Goal: Task Accomplishment & Management: Use online tool/utility

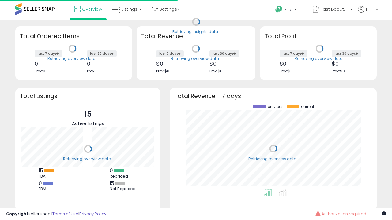
scroll to position [85, 195]
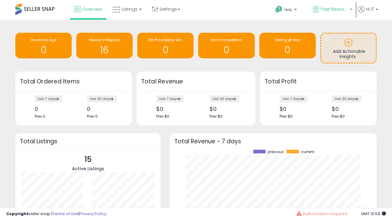
click at [332, 10] on span "Fast Beauty ([GEOGRAPHIC_DATA])" at bounding box center [334, 9] width 28 height 6
click at [0, 0] on span "Fast Beauty ([GEOGRAPHIC_DATA])" at bounding box center [0, 0] width 0 height 0
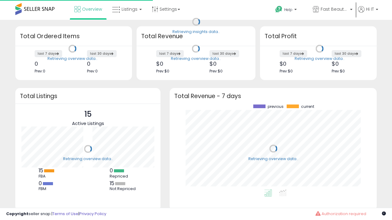
scroll to position [85, 195]
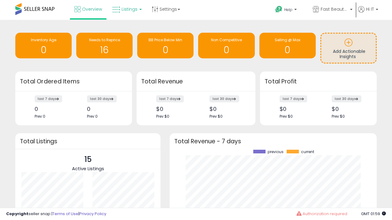
click at [126, 9] on span "Listings" at bounding box center [129, 9] width 16 height 6
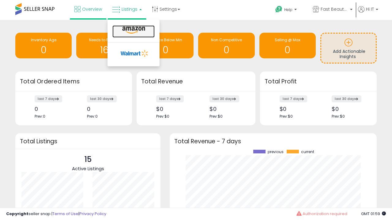
click at [133, 30] on icon at bounding box center [133, 30] width 27 height 8
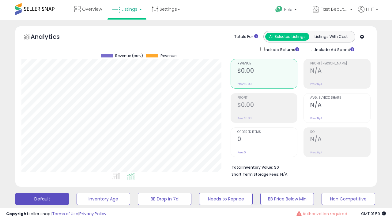
click at [76, 193] on button "All_Inventory" at bounding box center [103, 199] width 54 height 12
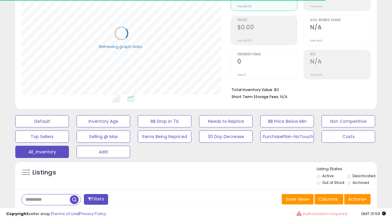
click at [43, 213] on span "Last 30 Days" at bounding box center [44, 216] width 27 height 6
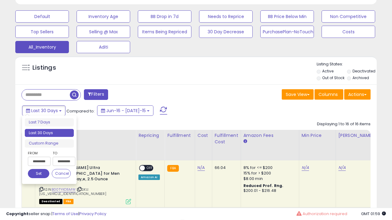
click at [49, 133] on li "Last 30 Days" at bounding box center [49, 133] width 49 height 8
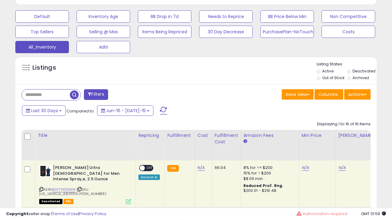
scroll to position [125, 209]
click at [357, 94] on button "Actions" at bounding box center [357, 94] width 26 height 10
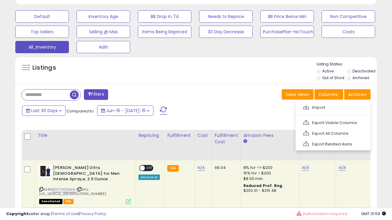
click at [332, 133] on link "Export All Columns" at bounding box center [332, 133] width 67 height 9
